Goal: Task Accomplishment & Management: Use online tool/utility

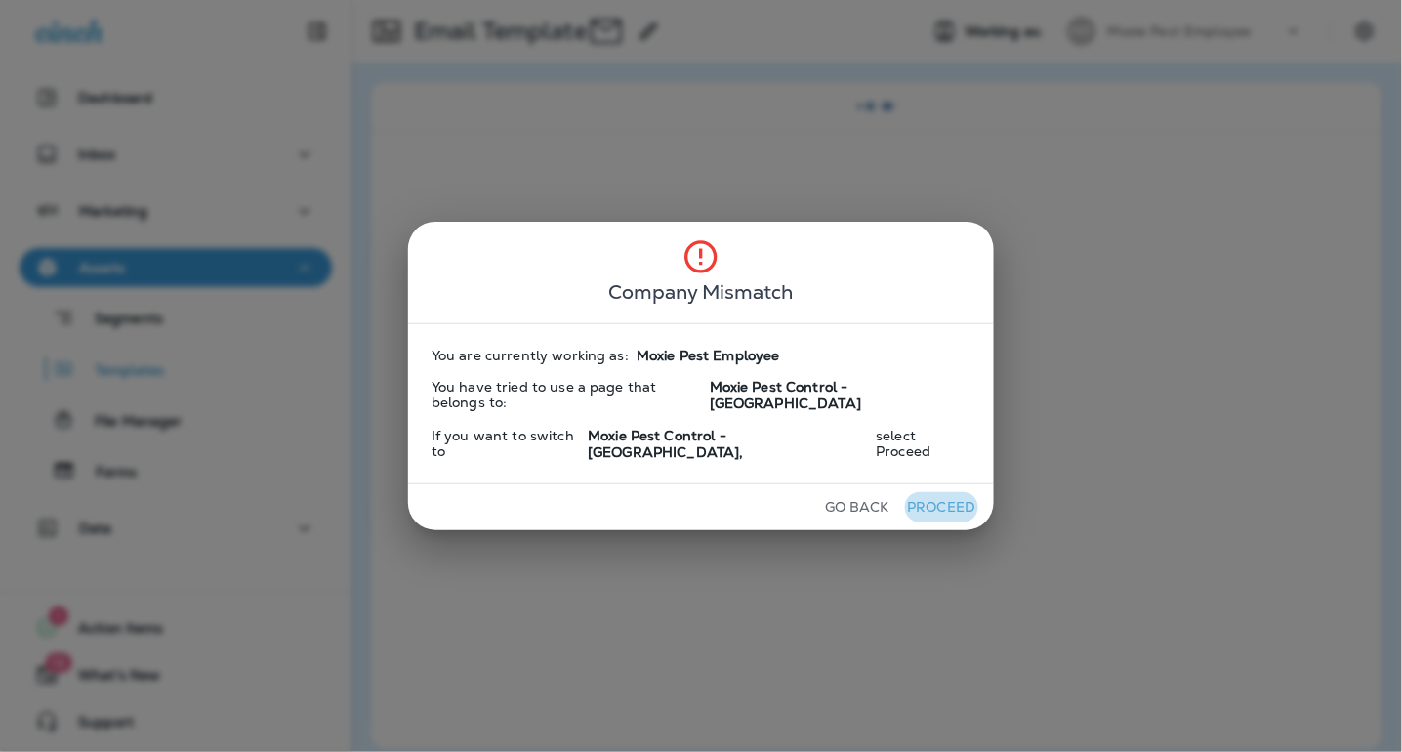
click at [915, 495] on button "Proceed" at bounding box center [941, 507] width 73 height 30
click at [824, 492] on button "Go Back" at bounding box center [857, 507] width 80 height 30
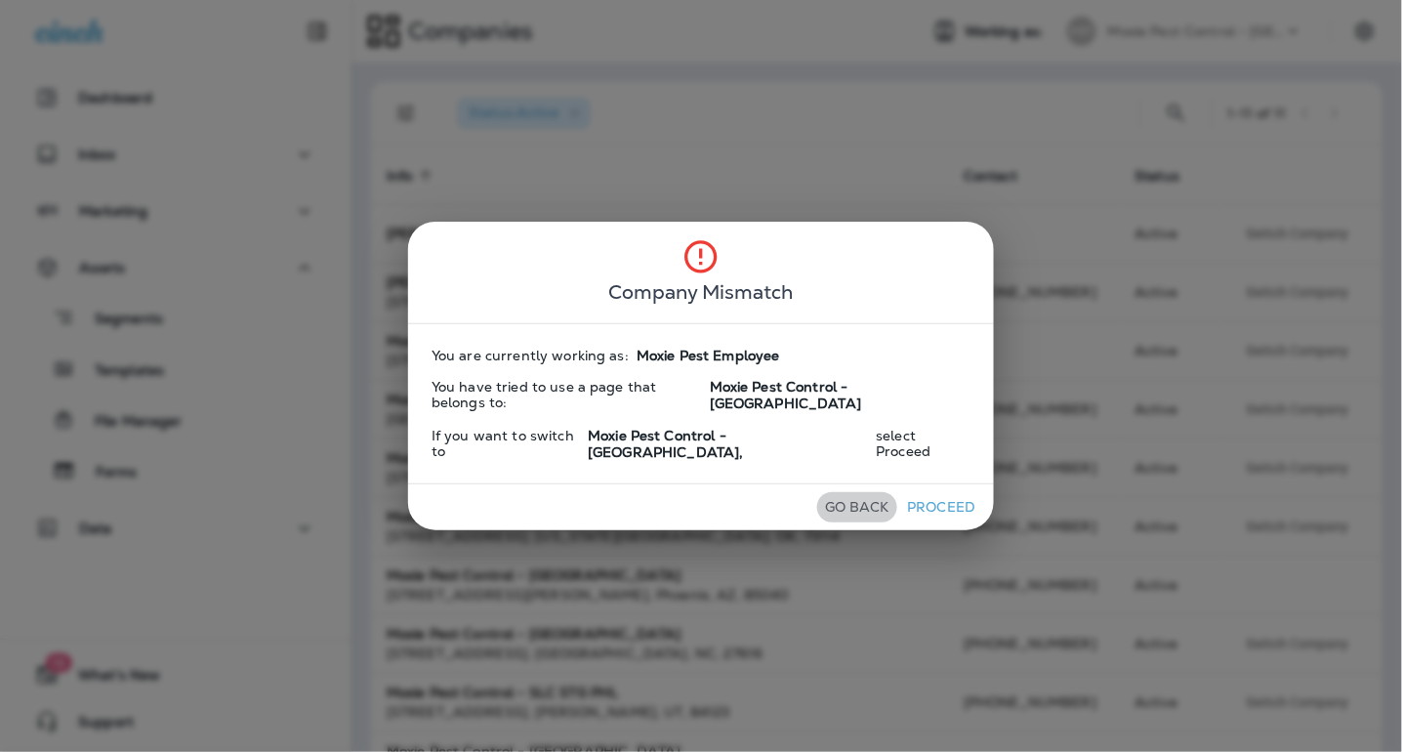
click at [836, 494] on button "Go Back" at bounding box center [857, 507] width 80 height 30
click at [788, 117] on div "Company Mismatch You are currently working as: Moxie Pest Employee You have tri…" at bounding box center [701, 376] width 1402 height 752
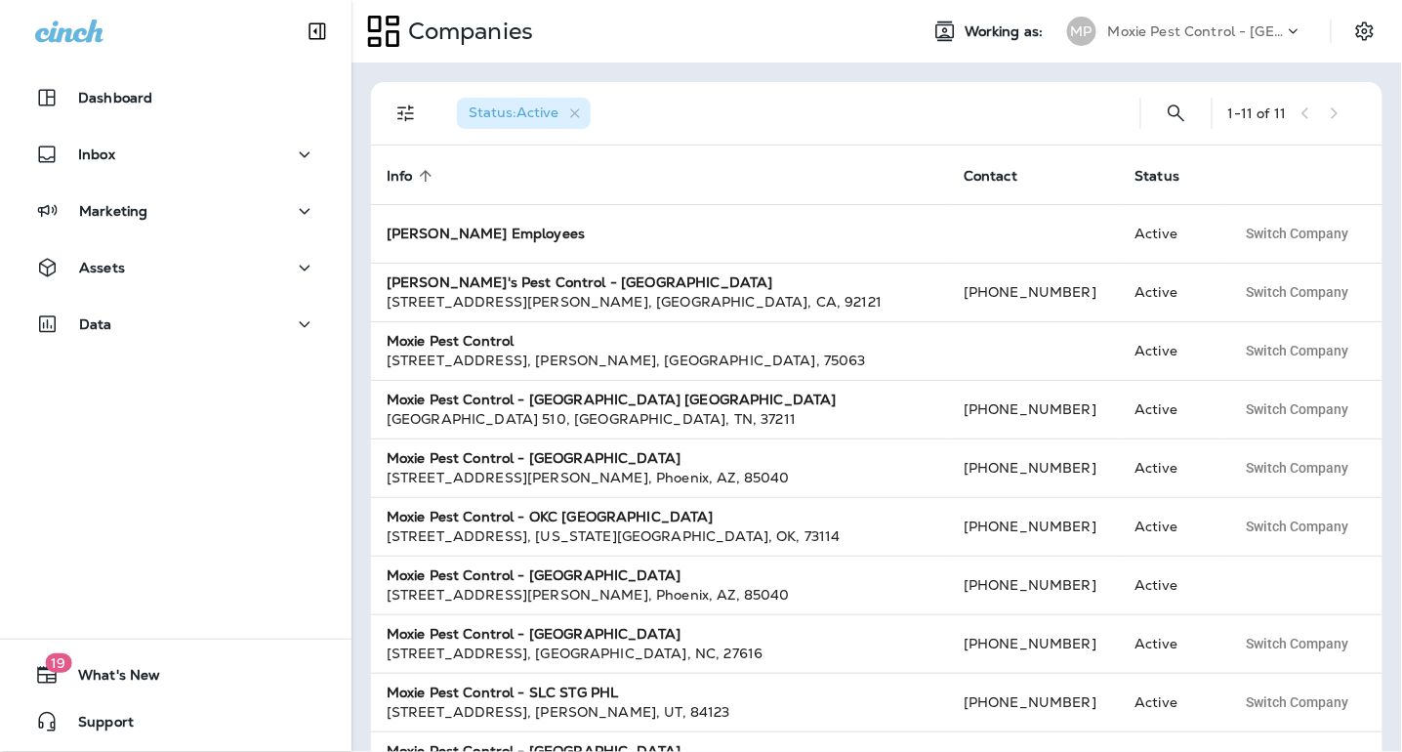
drag, startPoint x: 1192, startPoint y: 31, endPoint x: 1275, endPoint y: 32, distance: 83.0
click at [1197, 31] on p "Moxie Pest Control - [GEOGRAPHIC_DATA]" at bounding box center [1196, 31] width 176 height 16
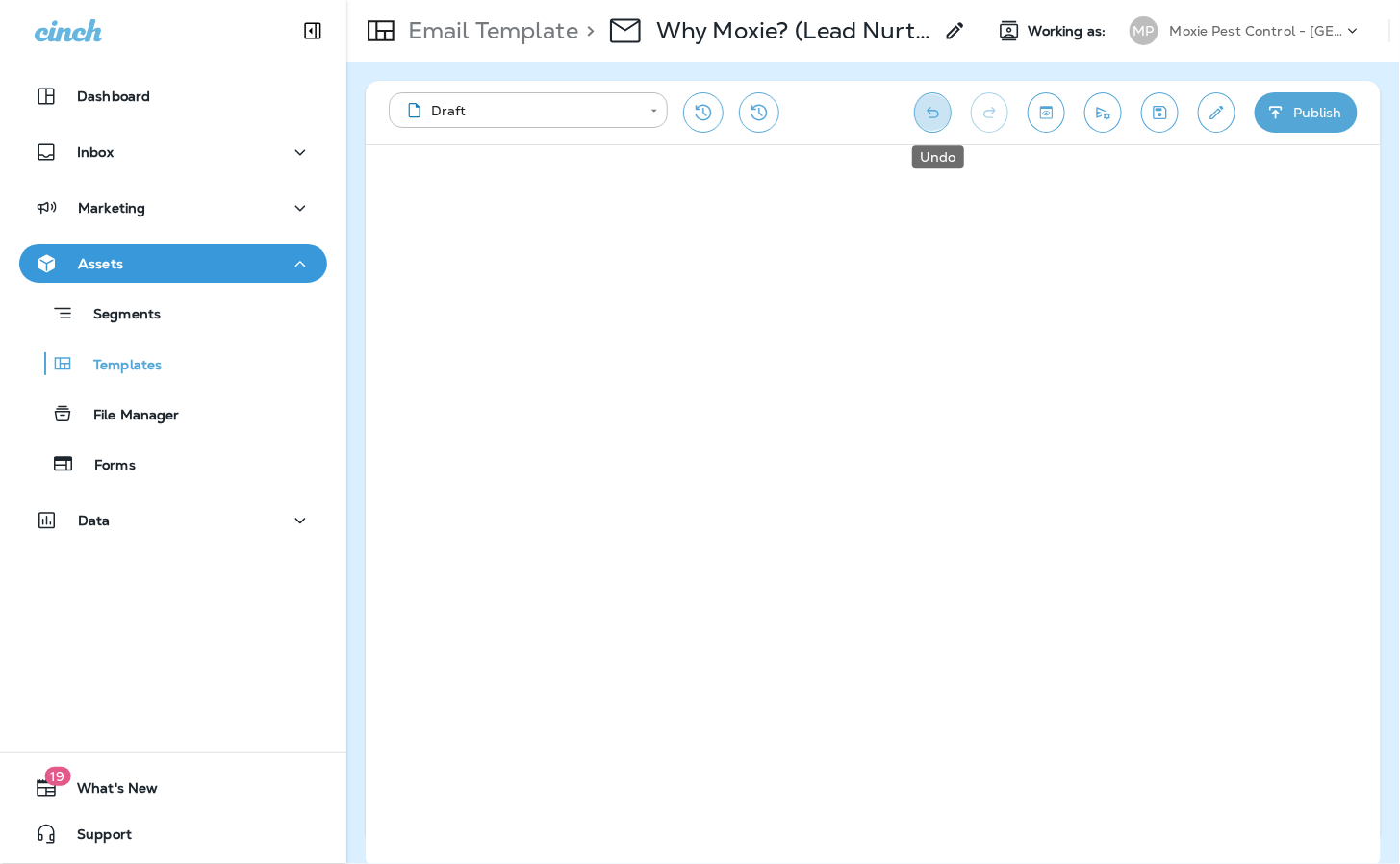
click at [943, 116] on icon "Undo" at bounding box center [932, 112] width 21 height 20
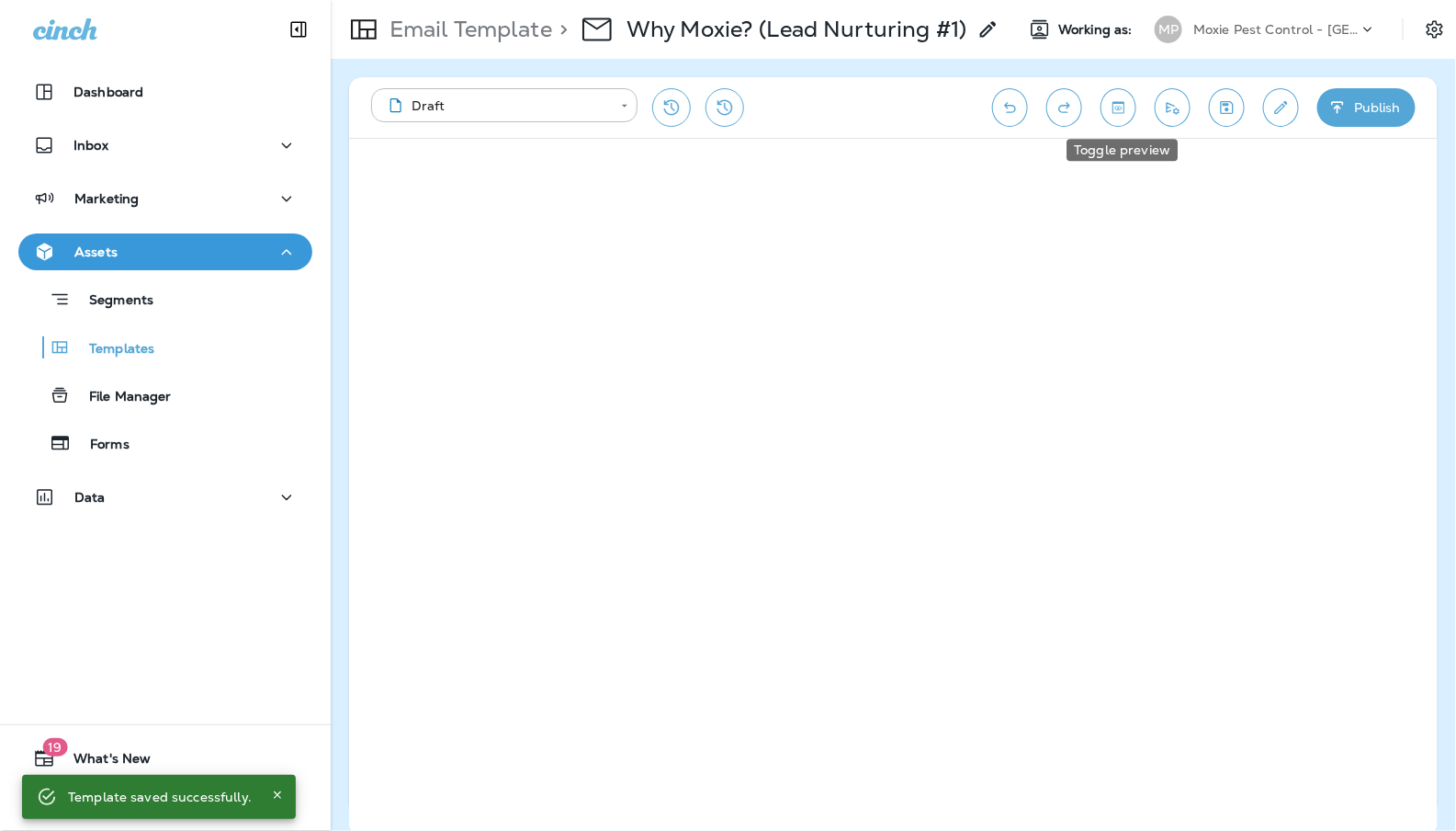
click at [1125, 116] on button "Toggle preview" at bounding box center [1118, 107] width 36 height 39
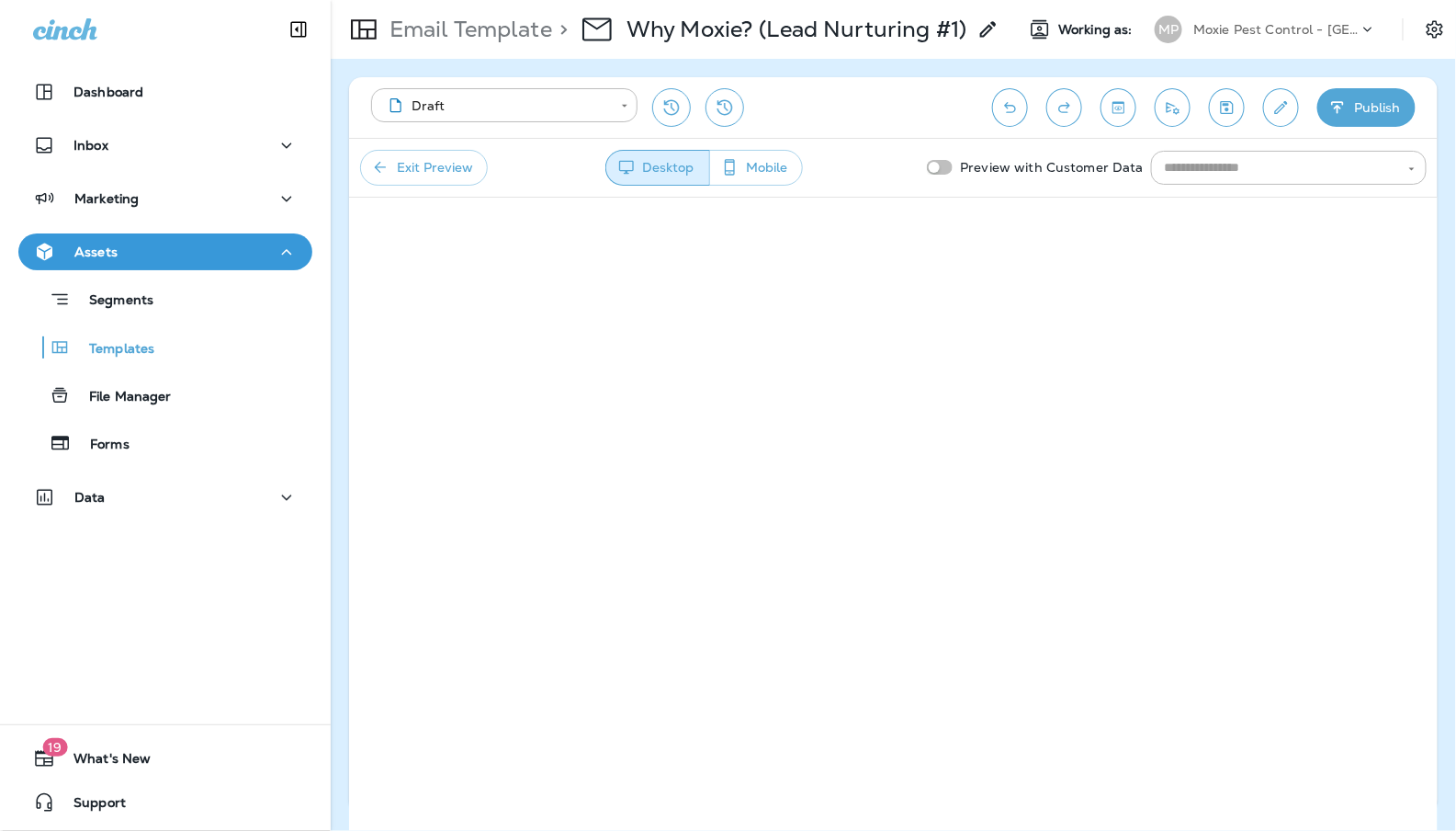
click at [772, 155] on button "Mobile" at bounding box center [756, 168] width 94 height 36
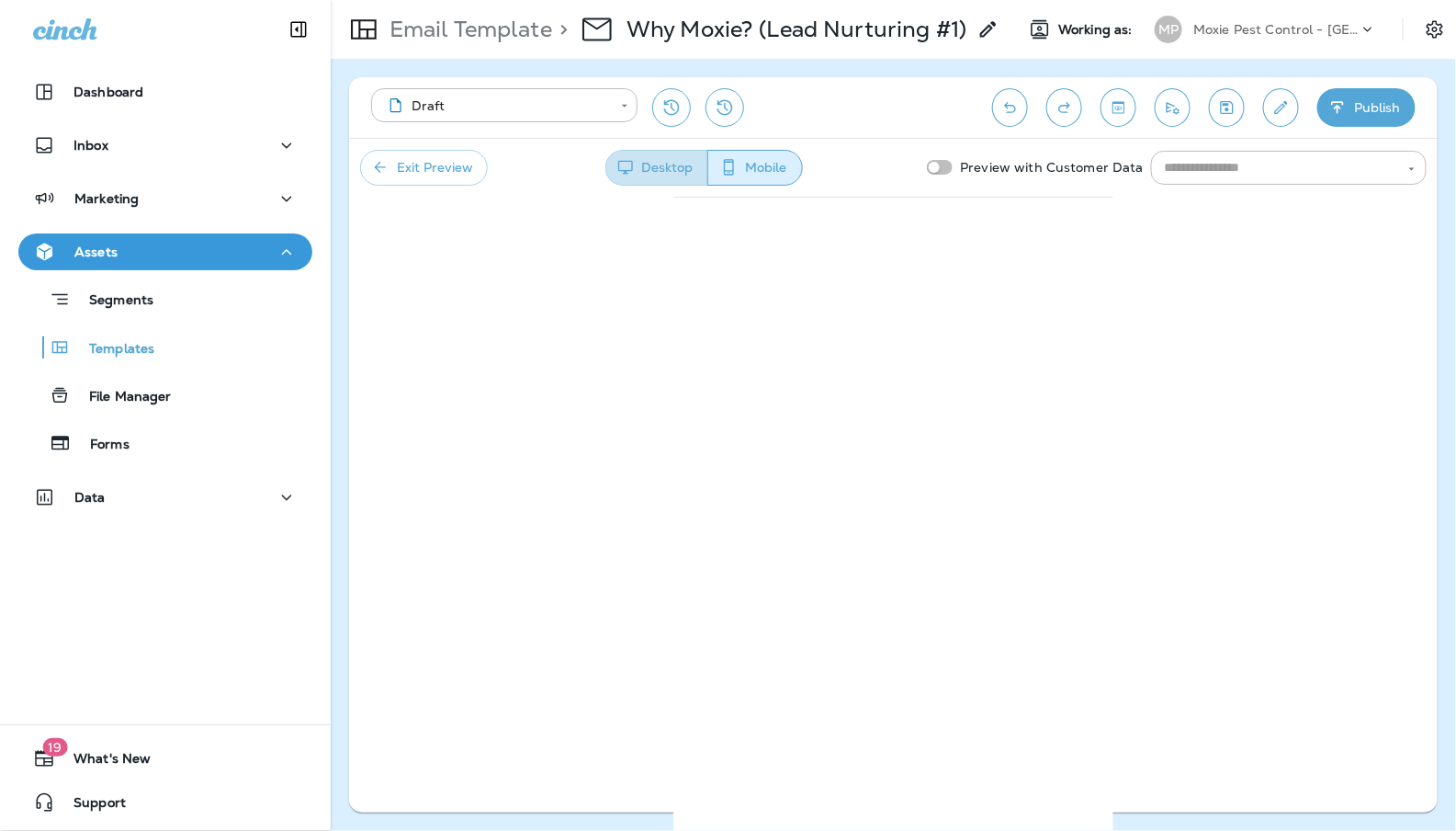
click at [620, 168] on icon "button" at bounding box center [625, 168] width 19 height 19
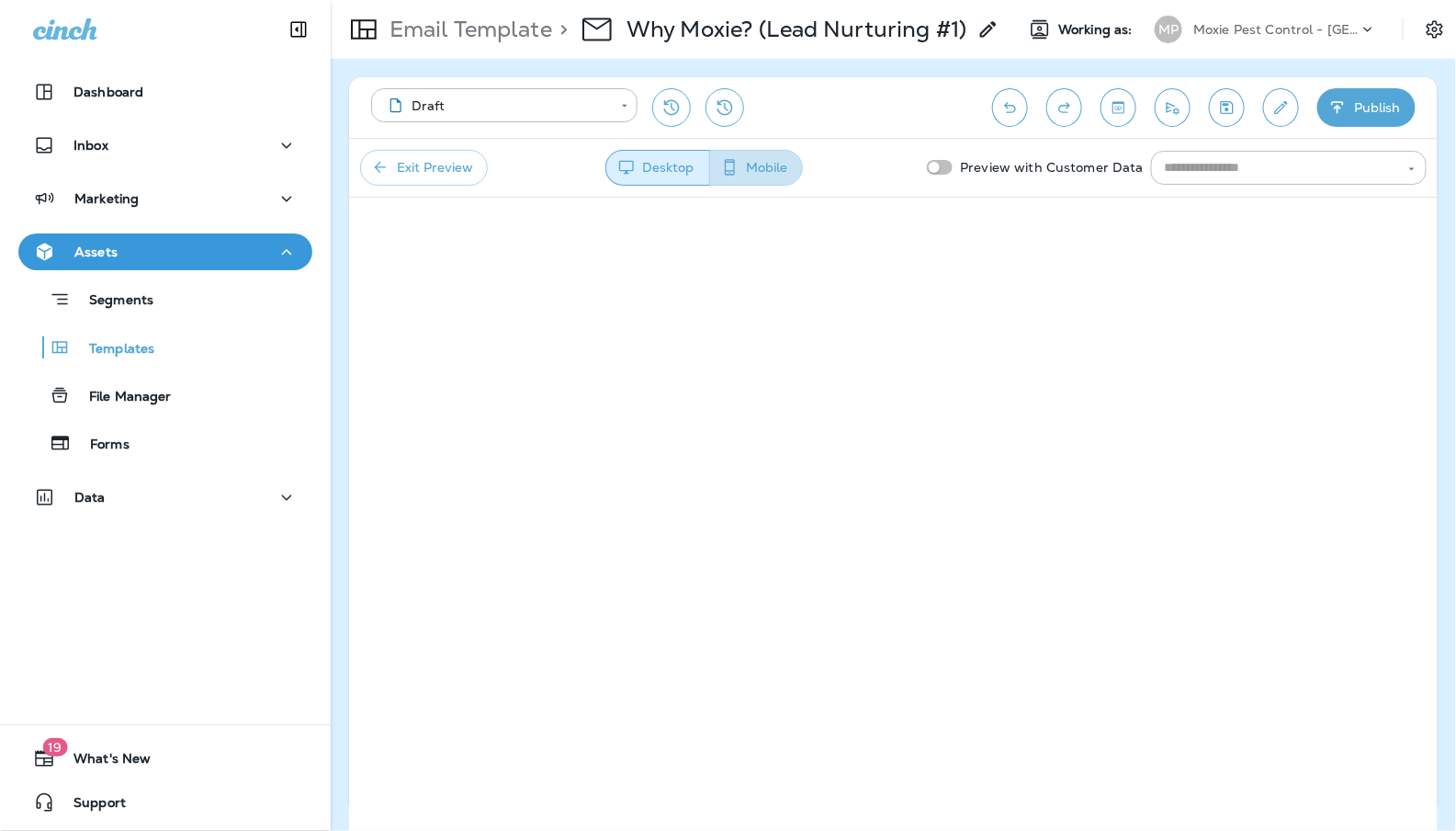
click at [772, 171] on button "Mobile" at bounding box center [756, 168] width 94 height 36
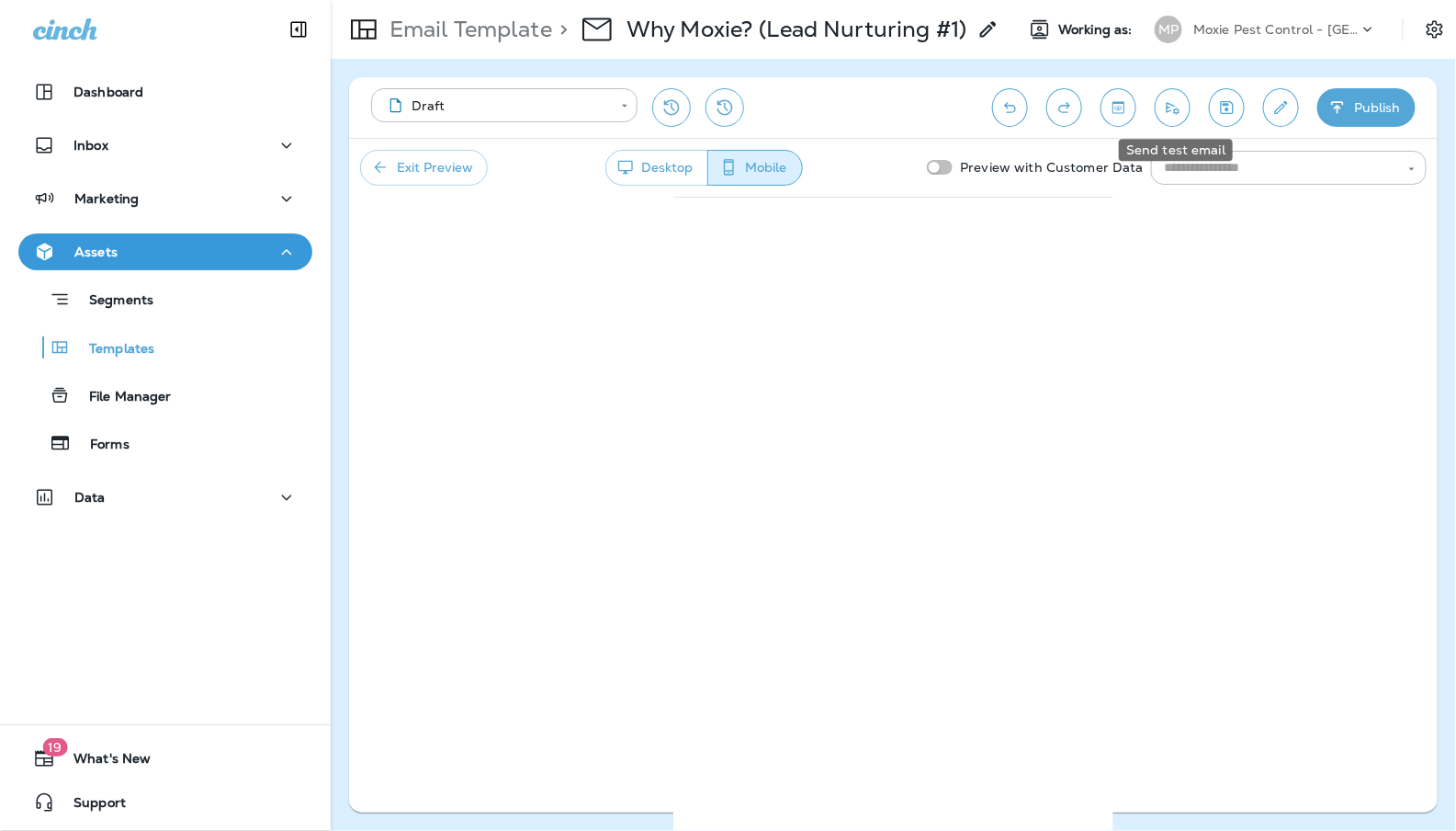
click at [1182, 104] on icon "Send test email" at bounding box center [1172, 107] width 20 height 19
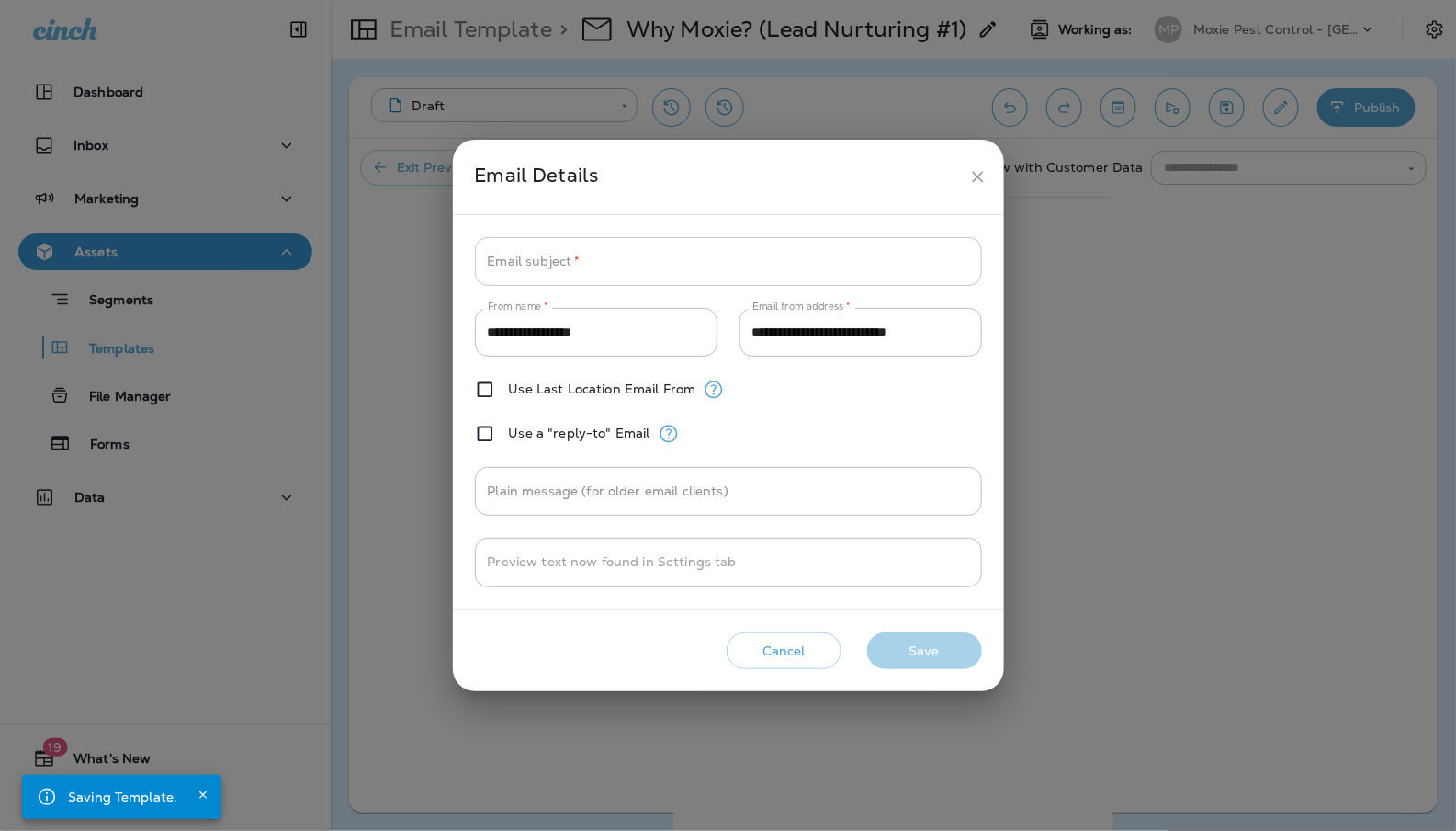
click at [598, 258] on input "Email subject   *" at bounding box center [728, 262] width 507 height 49
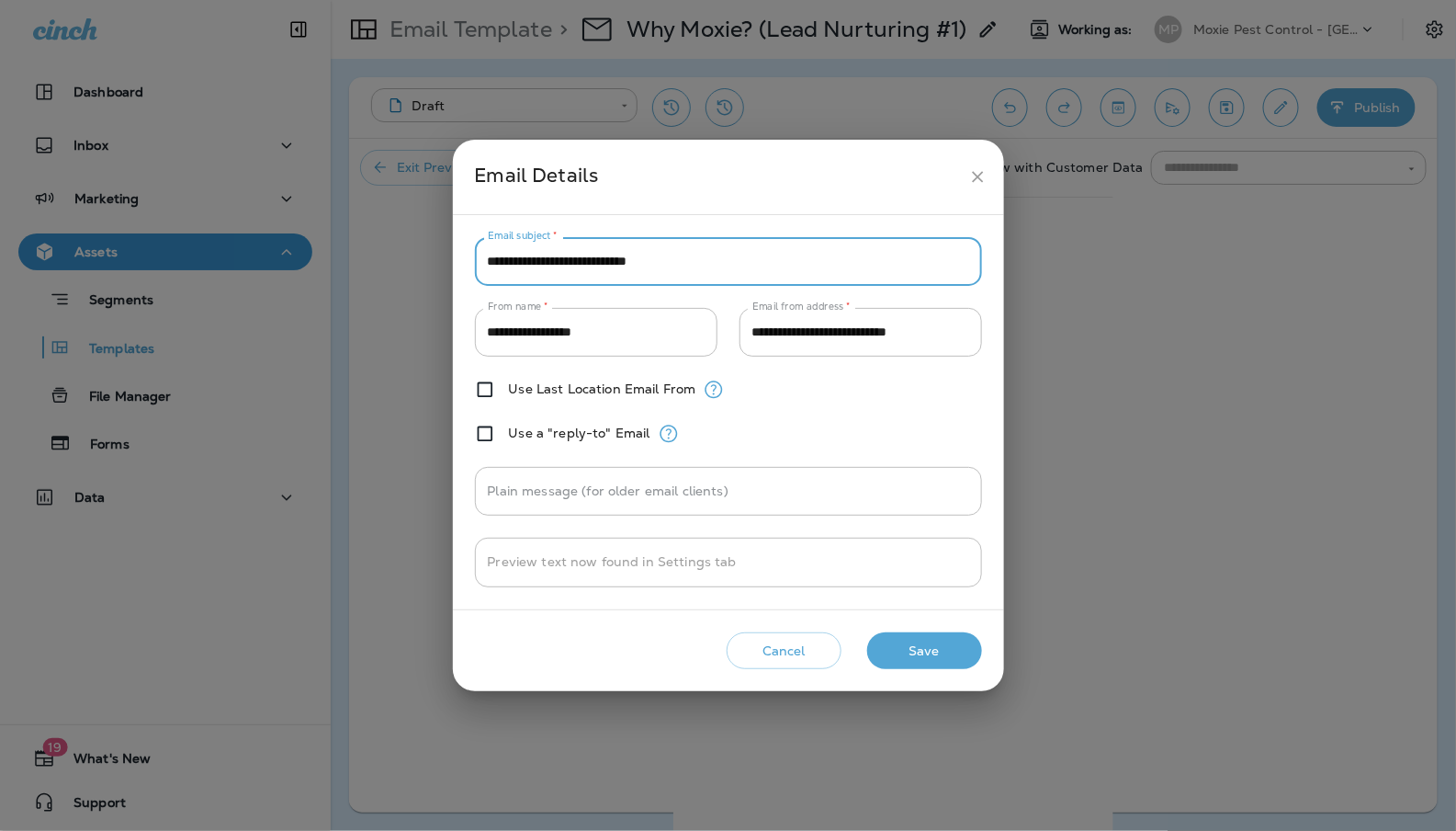
type input "**********"
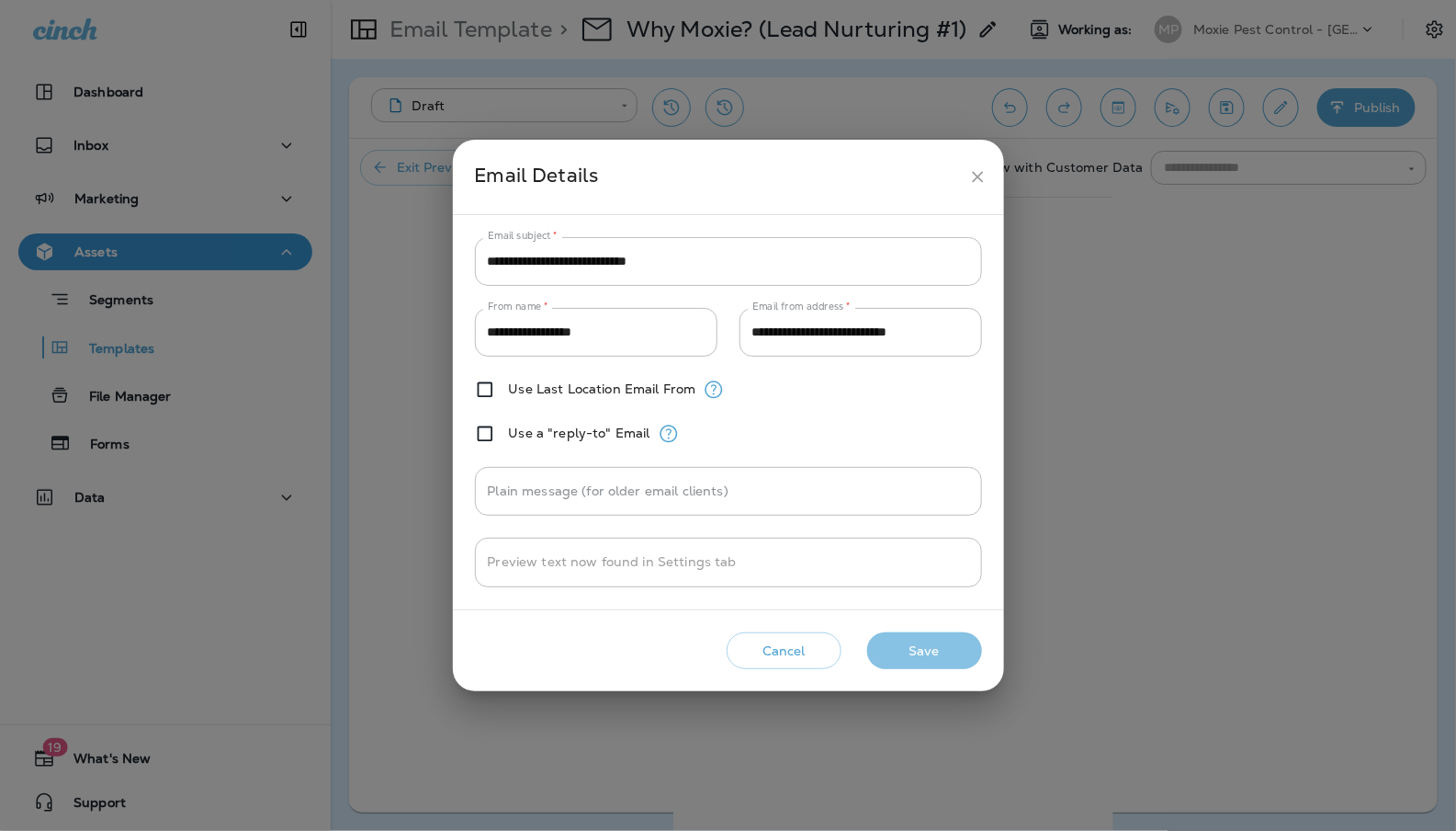
click at [925, 653] on button "Save" at bounding box center [925, 651] width 115 height 38
